Goal: Transaction & Acquisition: Download file/media

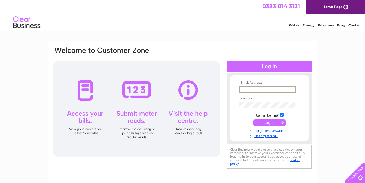
type input "seaview@fastmail.com"
click at [267, 122] on input "submit" at bounding box center [270, 123] width 34 height 8
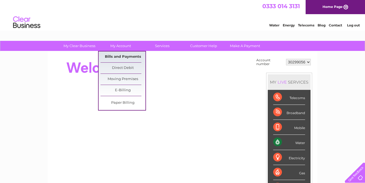
click at [120, 56] on link "Bills and Payments" at bounding box center [123, 56] width 45 height 11
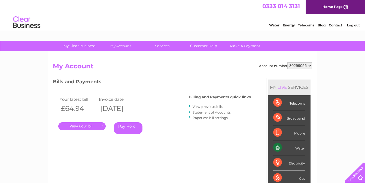
scroll to position [34, 0]
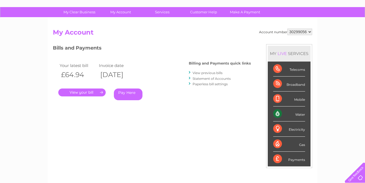
click at [208, 106] on div "Bills and Payments Billing and Payments quick links View previous bills Stateme…" at bounding box center [152, 76] width 198 height 64
click at [210, 72] on link "View previous bills" at bounding box center [208, 73] width 30 height 4
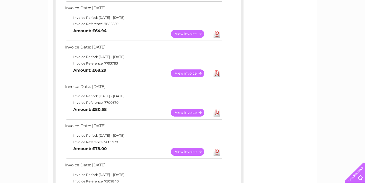
scroll to position [140, 0]
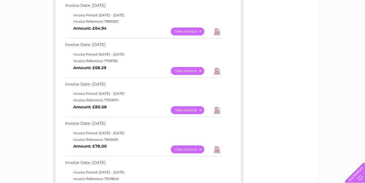
click at [186, 108] on link "View" at bounding box center [191, 110] width 40 height 8
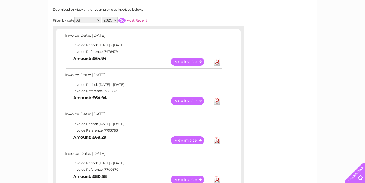
scroll to position [60, 0]
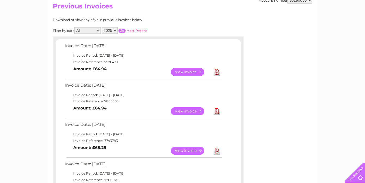
click at [216, 149] on link "Download" at bounding box center [217, 151] width 7 height 8
click at [218, 109] on link "Download" at bounding box center [217, 111] width 7 height 8
click at [216, 72] on link "Download" at bounding box center [217, 72] width 7 height 8
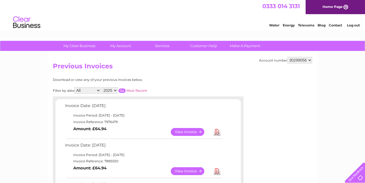
scroll to position [0, 0]
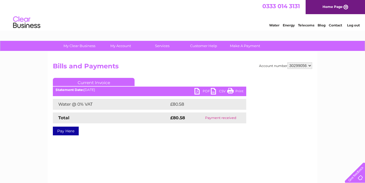
click at [199, 91] on link "PDF" at bounding box center [202, 92] width 16 height 8
